Goal: Information Seeking & Learning: Learn about a topic

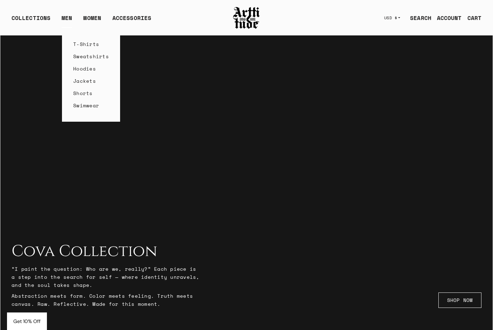
click at [78, 44] on link "T-Shirts" at bounding box center [91, 44] width 36 height 12
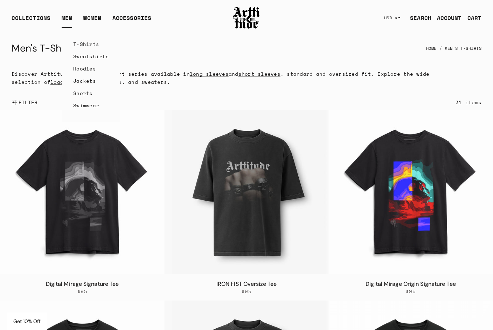
click at [81, 69] on link "Hoodies" at bounding box center [91, 68] width 36 height 12
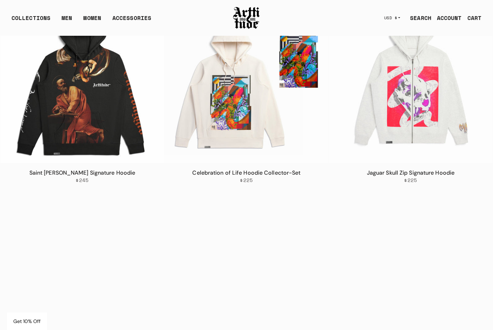
scroll to position [452, 0]
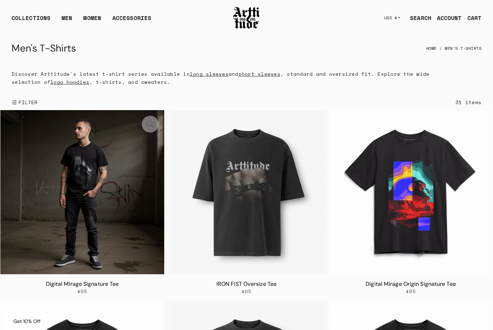
click at [107, 167] on img at bounding box center [82, 192] width 164 height 164
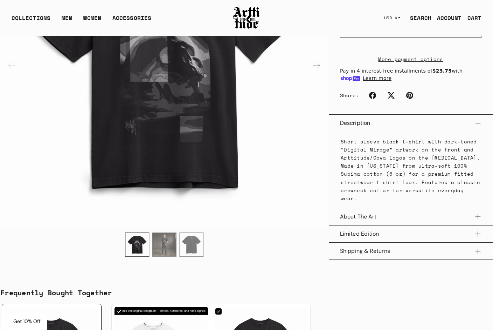
scroll to position [239, 0]
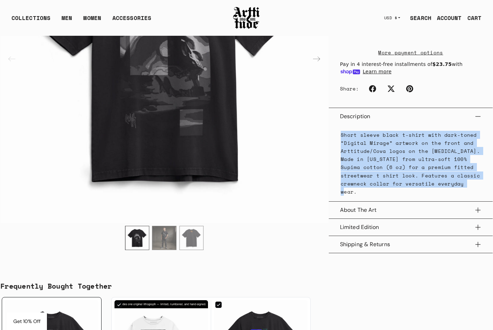
drag, startPoint x: 453, startPoint y: 190, endPoint x: 335, endPoint y: 141, distance: 127.1
click at [335, 141] on div "Short sleeve black t-shirt with dark-toned “Digital Mirage” artwork on the fron…" at bounding box center [411, 163] width 164 height 76
copy p "Short sleeve black t-shirt with dark-toned “Digital Mirage” artwork on the fron…"
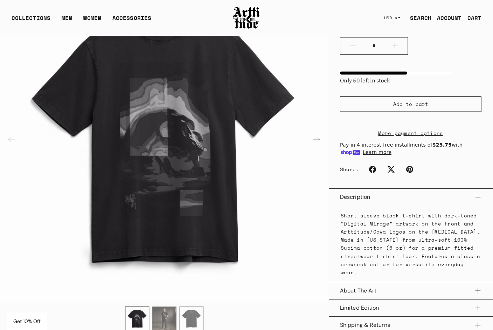
scroll to position [156, 0]
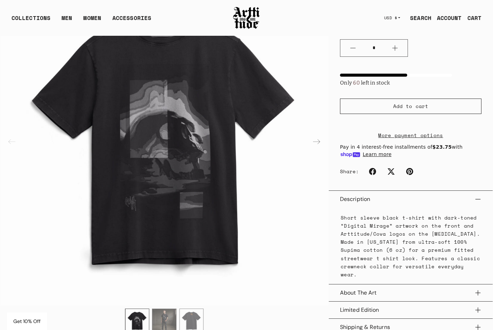
click at [449, 272] on p "Short sleeve black t-shirt with dark-toned “Digital Mirage” artwork on the fron…" at bounding box center [411, 245] width 140 height 65
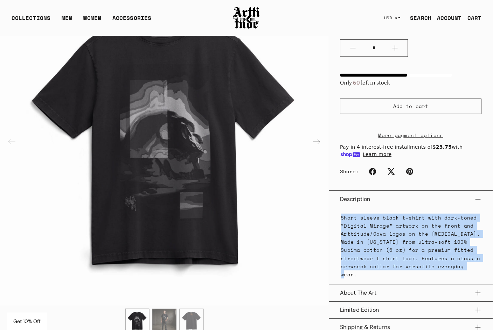
drag, startPoint x: 449, startPoint y: 272, endPoint x: 330, endPoint y: 226, distance: 127.1
click at [330, 226] on div "Short sleeve black t-shirt with dark-toned “Digital Mirage” artwork on the fron…" at bounding box center [411, 245] width 164 height 76
copy p "Short sleeve black t-shirt with dark-toned “Digital Mirage” artwork on the fron…"
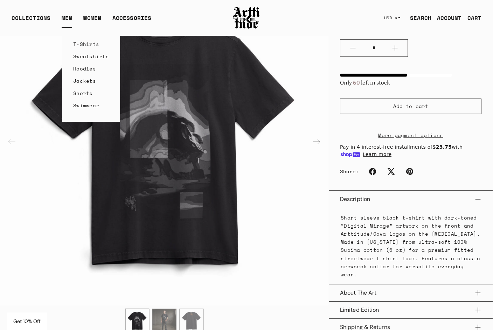
click at [84, 57] on link "Sweatshirts" at bounding box center [91, 56] width 36 height 12
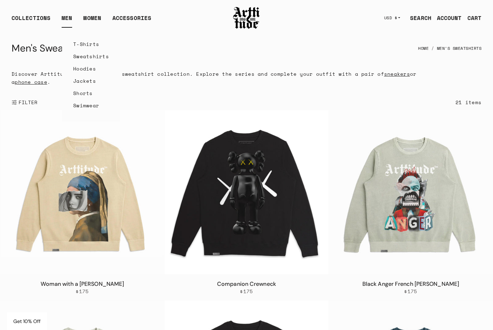
click at [79, 69] on link "Hoodies" at bounding box center [91, 68] width 36 height 12
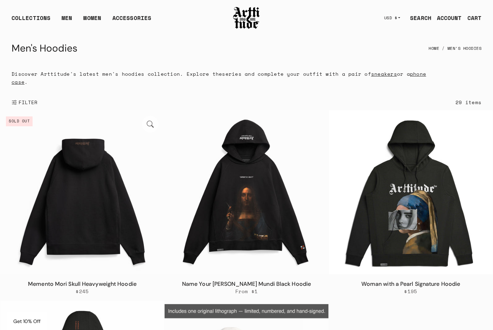
click at [124, 185] on img at bounding box center [82, 192] width 164 height 164
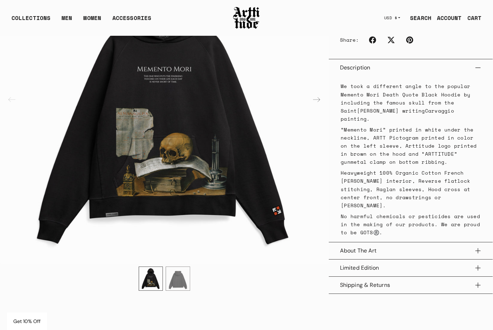
scroll to position [247, 0]
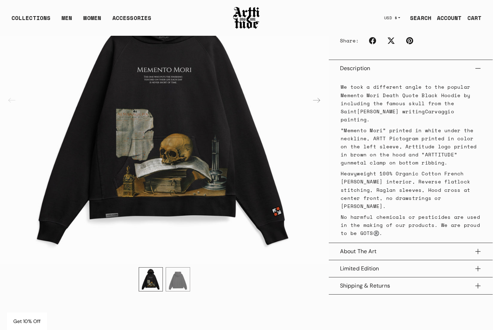
click at [340, 114] on div "We took a different angle to the popular Memento Mori Death Quote Black Hoodie …" at bounding box center [411, 160] width 164 height 166
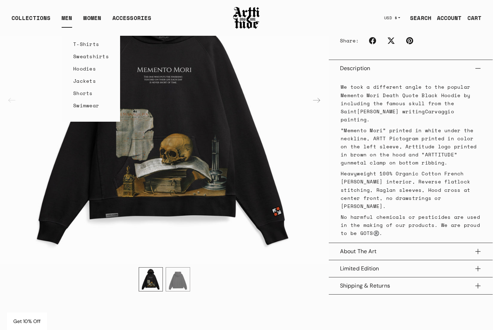
click at [81, 67] on link "Hoodies" at bounding box center [91, 68] width 36 height 12
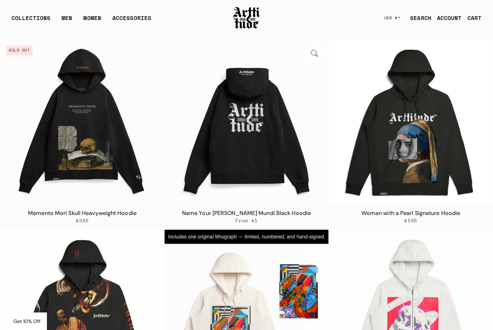
scroll to position [42, 0]
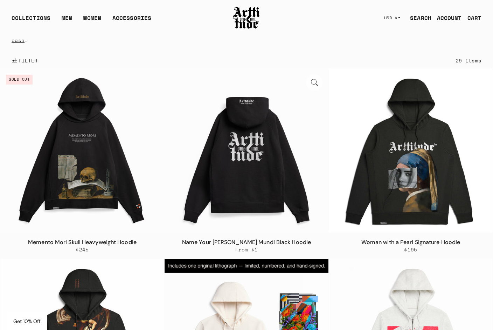
click at [242, 132] on img at bounding box center [247, 150] width 164 height 164
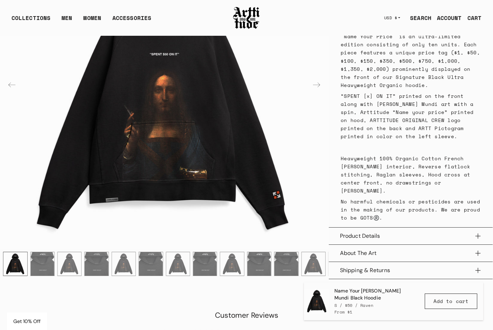
scroll to position [480, 0]
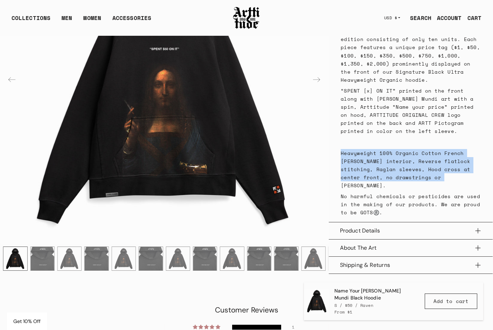
drag, startPoint x: 414, startPoint y: 169, endPoint x: 338, endPoint y: 146, distance: 79.4
click at [338, 146] on div "Own a piece of artwear history. Limited to 10 hoodies, featuring organic cotton…" at bounding box center [411, 88] width 164 height 268
copy span "Heavyweight 100% Organic Cotton French Terry interior, Reverse flatlock stitchi…"
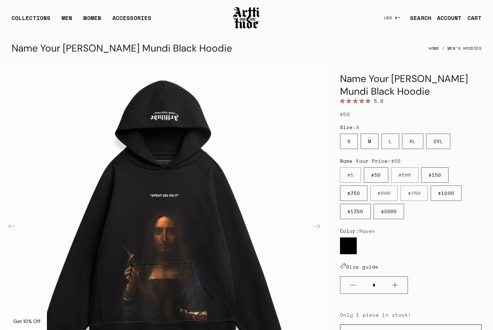
scroll to position [0, 0]
click at [84, 71] on link "Hoodies" at bounding box center [91, 68] width 36 height 12
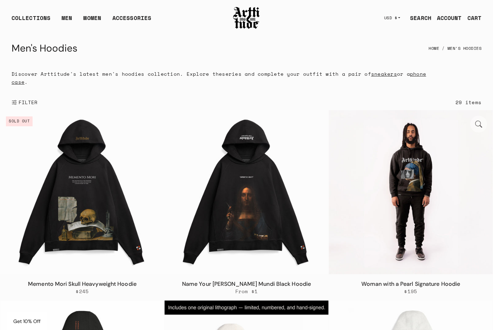
click at [418, 224] on img at bounding box center [411, 192] width 164 height 164
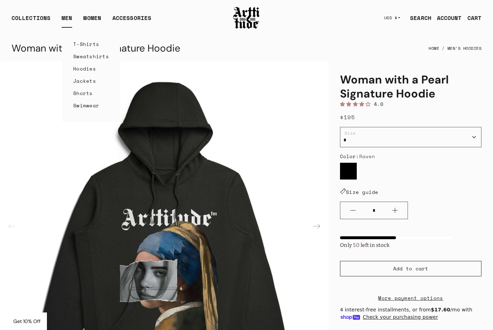
click at [76, 68] on link "Hoodies" at bounding box center [91, 68] width 36 height 12
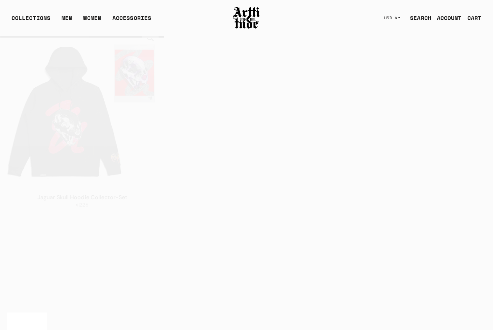
scroll to position [477, 0]
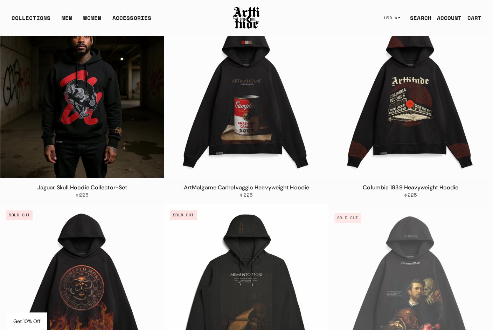
click at [69, 133] on img at bounding box center [82, 96] width 164 height 164
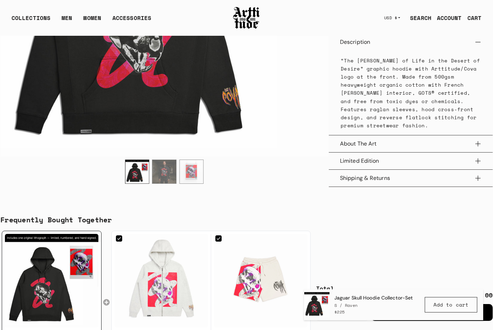
scroll to position [282, 0]
click at [359, 158] on button "Limited Edition" at bounding box center [411, 160] width 142 height 17
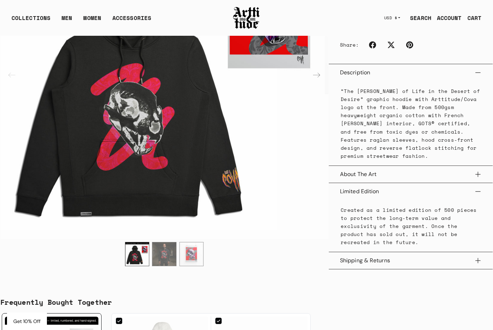
drag, startPoint x: 470, startPoint y: 123, endPoint x: 348, endPoint y: 84, distance: 128.2
click at [348, 84] on div "Description “The [PERSON_NAME] of Life in the Desert of Desire” graphic hoodie …" at bounding box center [411, 115] width 164 height 102
click at [370, 122] on p "“The [PERSON_NAME] of Life in the Desert of Desire” graphic hoodie with Arttitu…" at bounding box center [411, 123] width 140 height 73
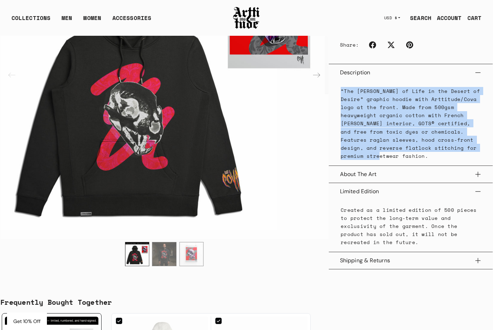
drag, startPoint x: 467, startPoint y: 157, endPoint x: 337, endPoint y: 96, distance: 143.2
click at [337, 96] on div "“The [PERSON_NAME] of Life in the Desert of Desire” graphic hoodie with Arttitu…" at bounding box center [411, 123] width 164 height 84
copy p "“The [PERSON_NAME] of Life in the Desert of Desire” graphic hoodie with Arttitu…"
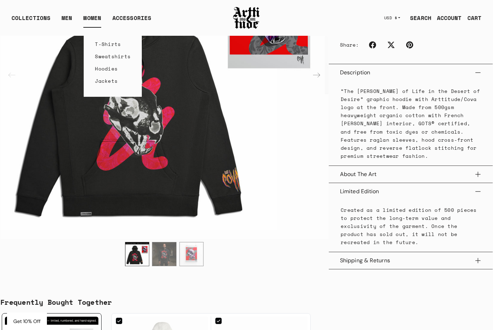
click at [100, 54] on link "Sweatshirts" at bounding box center [113, 56] width 36 height 12
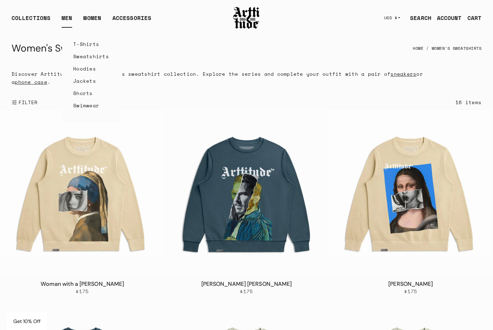
click at [84, 58] on link "Sweatshirts" at bounding box center [91, 56] width 36 height 12
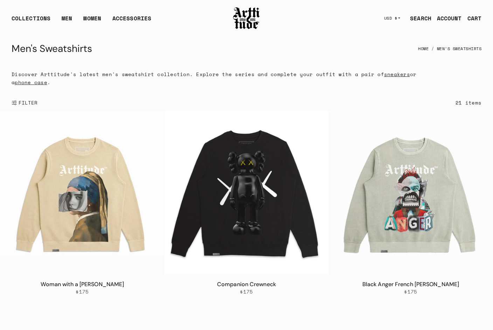
scroll to position [249, 0]
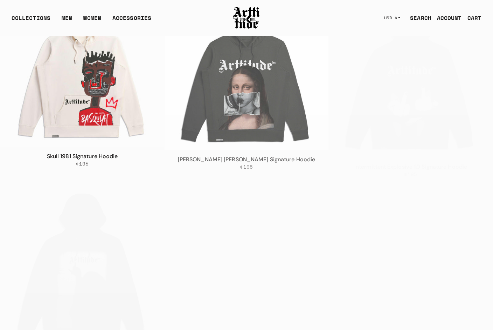
scroll to position [525, 0]
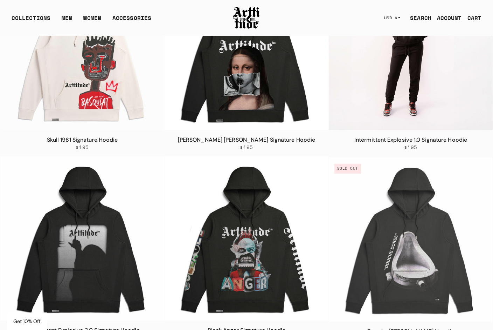
click at [391, 61] on img at bounding box center [411, 48] width 164 height 164
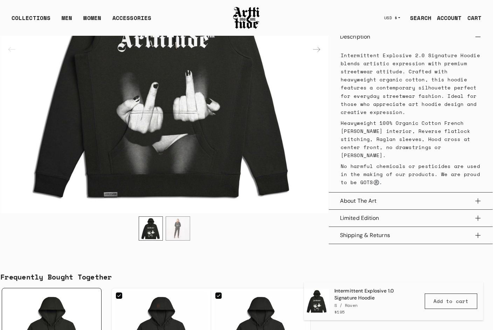
scroll to position [254, 0]
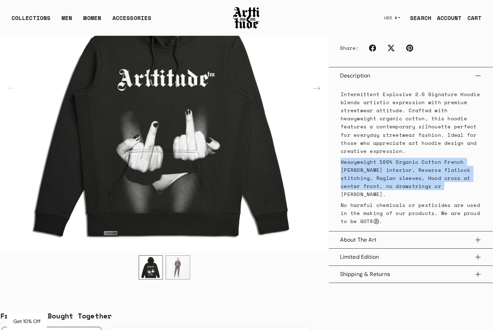
drag, startPoint x: 416, startPoint y: 187, endPoint x: 338, endPoint y: 163, distance: 82.0
click at [338, 163] on div "Intermittent Explosive 2.0 Signature Hoodie blends artistic expression with pre…" at bounding box center [411, 157] width 164 height 147
copy p "Heavyweight 100% Organic Cotton French [PERSON_NAME] interior, Reverse flatlock…"
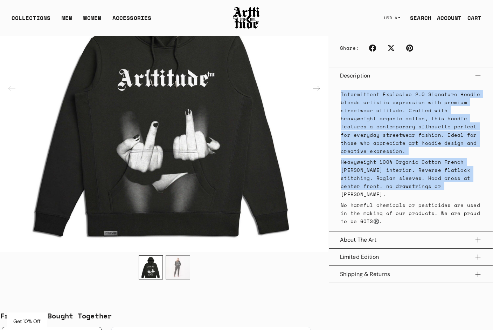
drag, startPoint x: 416, startPoint y: 186, endPoint x: 334, endPoint y: 95, distance: 122.6
click at [334, 95] on div "Intermittent Explosive 2.0 Signature Hoodie blends artistic expression with pre…" at bounding box center [411, 157] width 164 height 147
copy div "Intermittent Explosive 2.0 Signature Hoodie blends artistic expression with pre…"
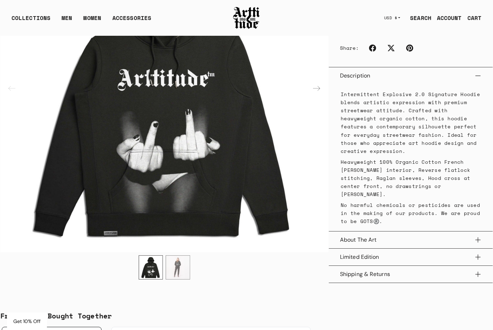
click at [354, 234] on button "About The Art" at bounding box center [411, 239] width 142 height 17
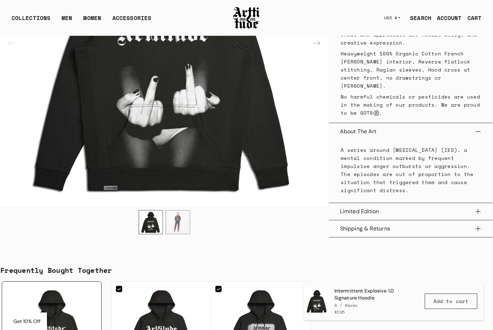
scroll to position [379, 0]
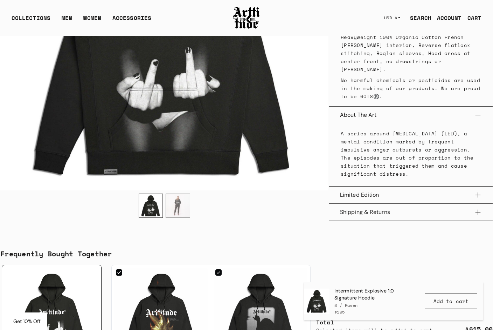
click at [474, 176] on div "A series around [MEDICAL_DATA] (IED), a mental condition marked by frequent imp…" at bounding box center [411, 155] width 142 height 63
drag, startPoint x: 457, startPoint y: 166, endPoint x: 335, endPoint y: 127, distance: 129.1
click at [335, 127] on div "A series around [MEDICAL_DATA] (IED), a mental condition marked by frequent imp…" at bounding box center [411, 154] width 164 height 63
copy p "A series around [MEDICAL_DATA] (IED), a mental condition marked by frequent imp…"
